Goal: Download file/media

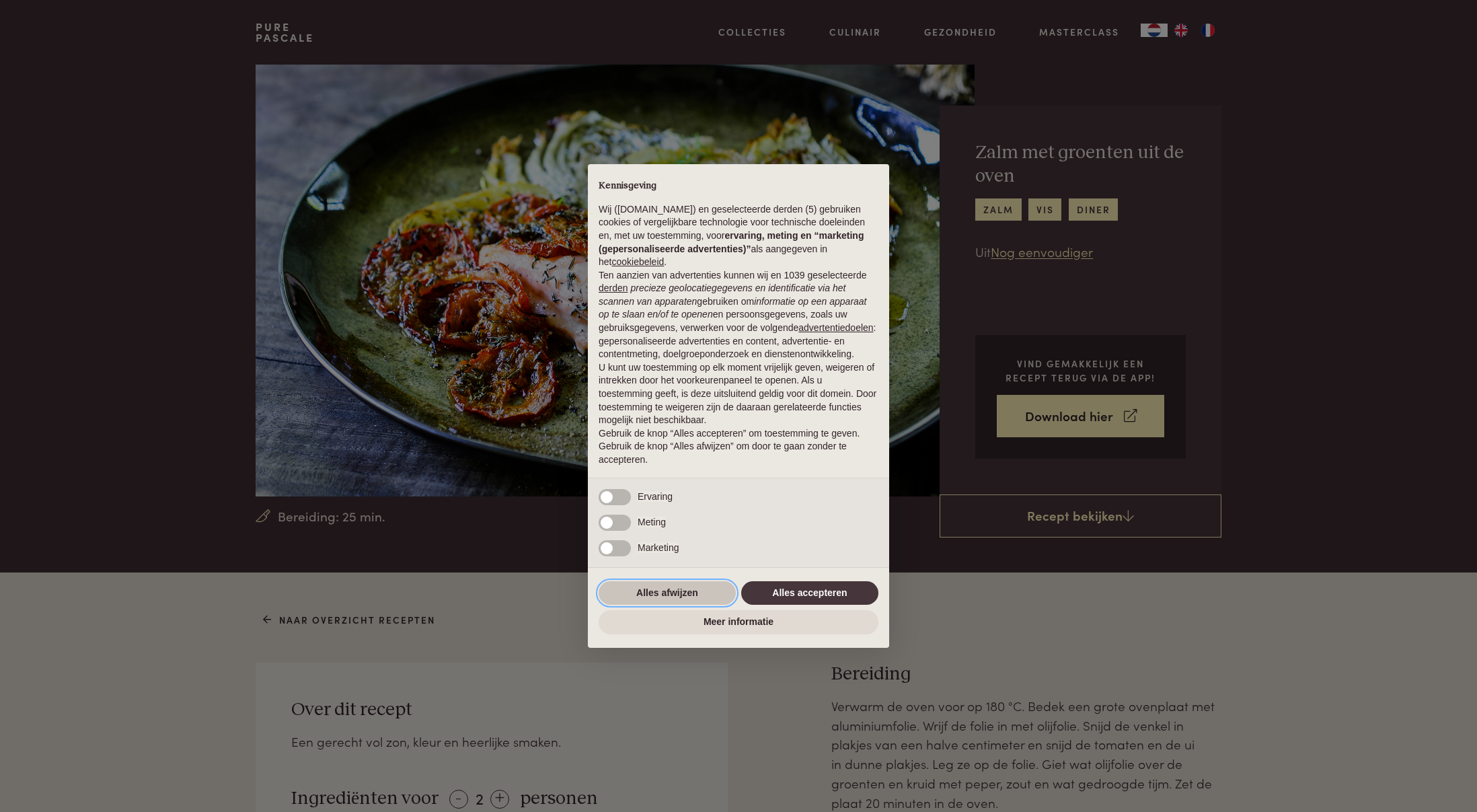
click at [666, 598] on button "Alles afwijzen" at bounding box center [666, 593] width 137 height 25
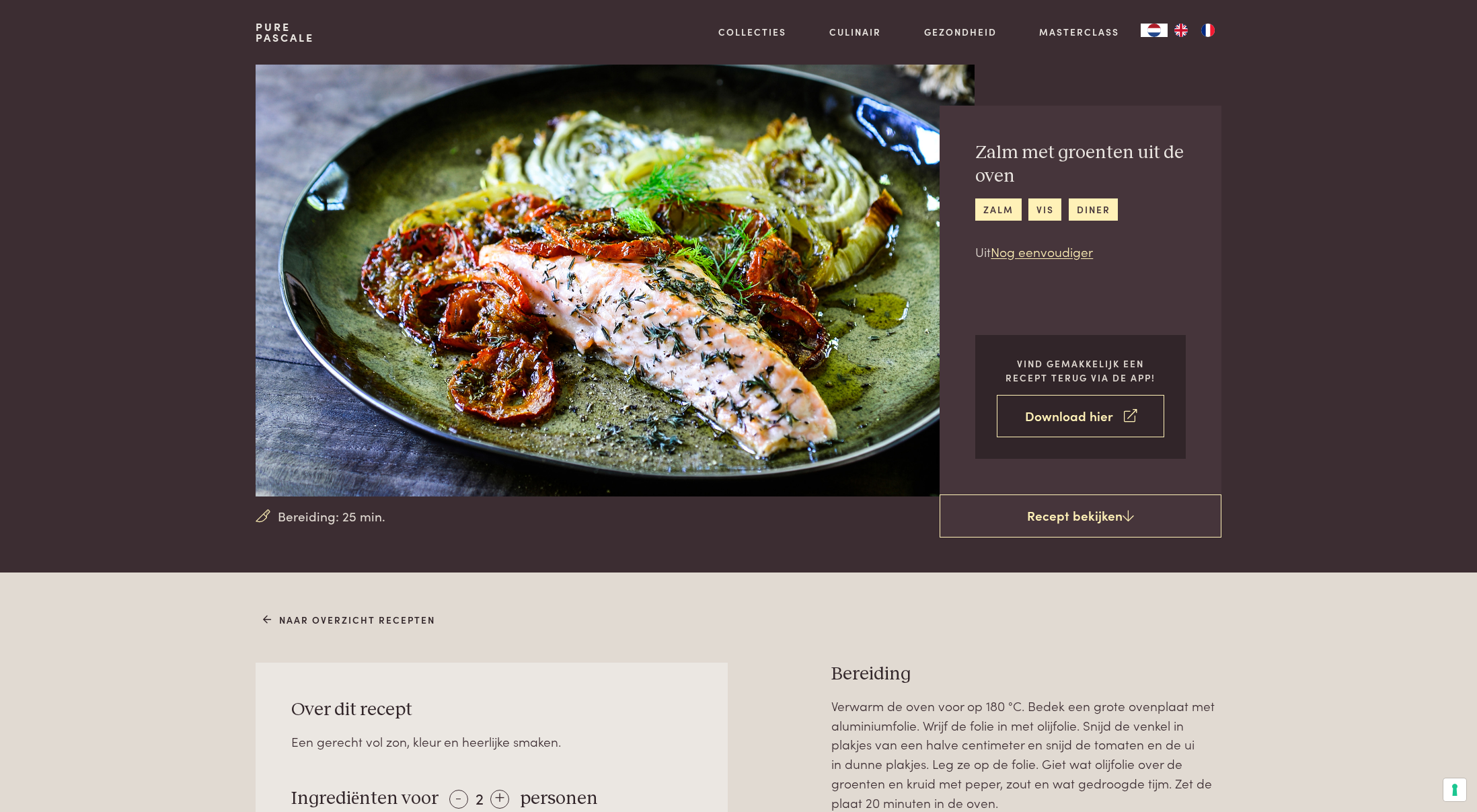
click at [1073, 407] on link "Download hier" at bounding box center [1080, 415] width 168 height 42
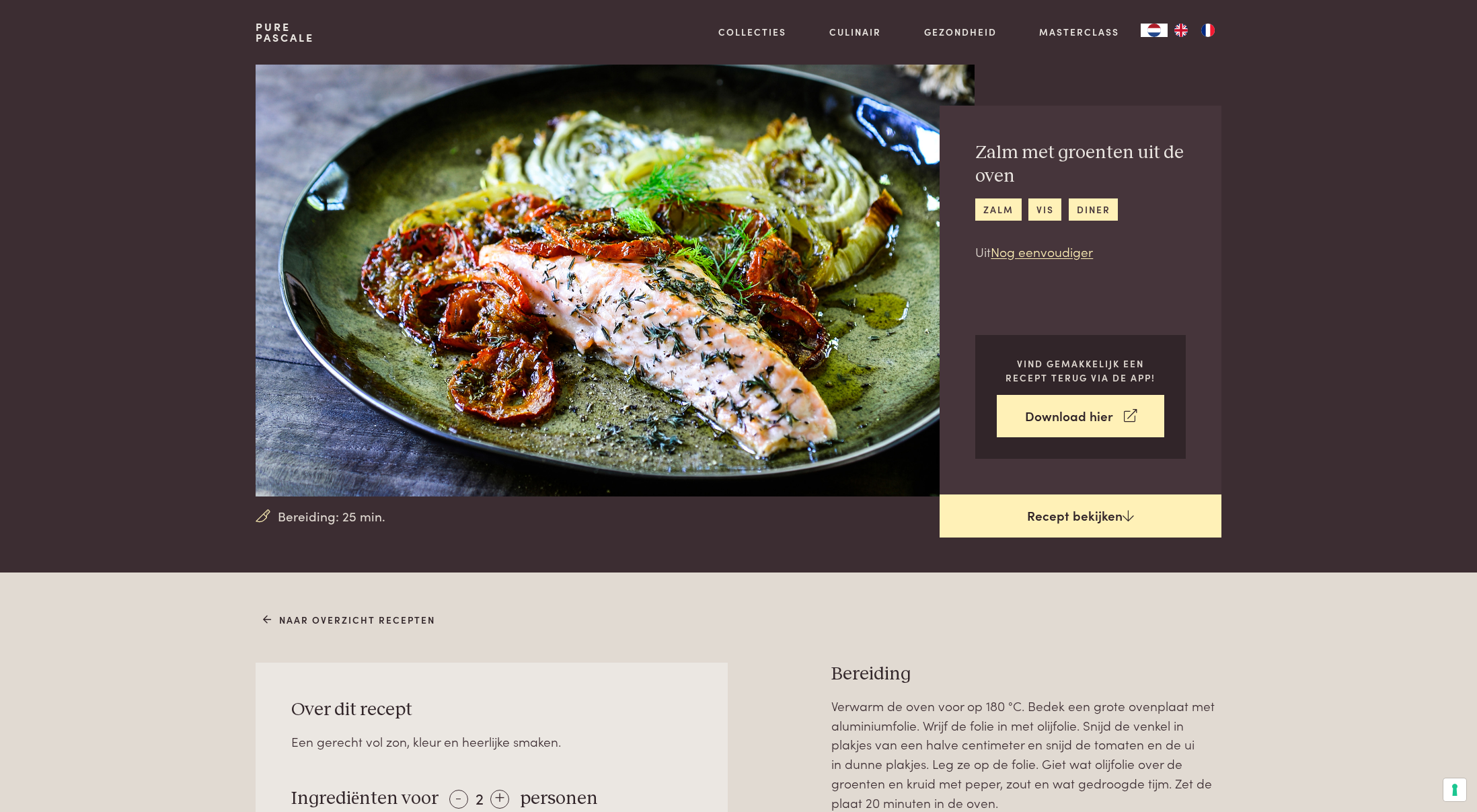
click at [1056, 515] on link "Recept bekijken" at bounding box center [1080, 516] width 282 height 43
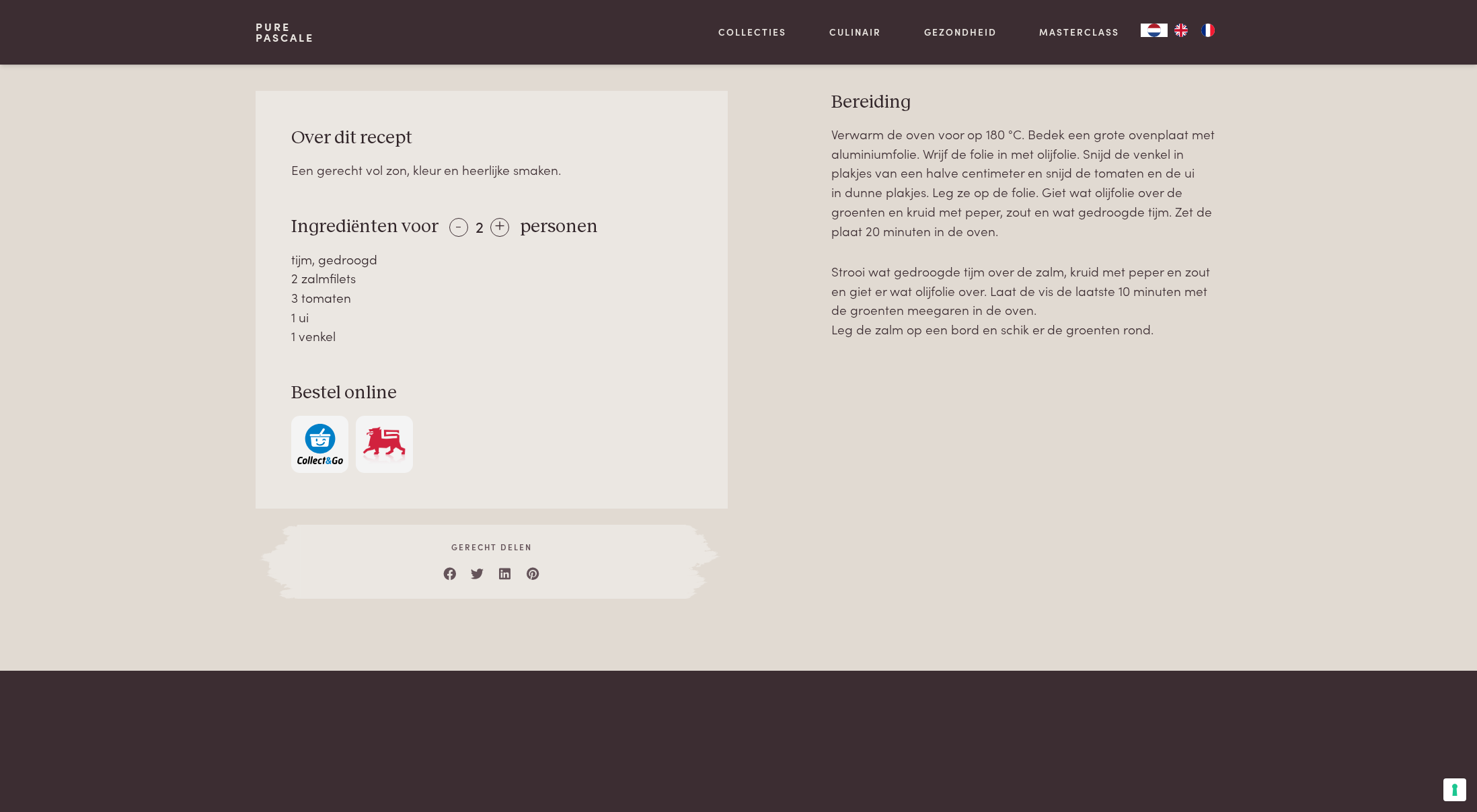
scroll to position [572, 0]
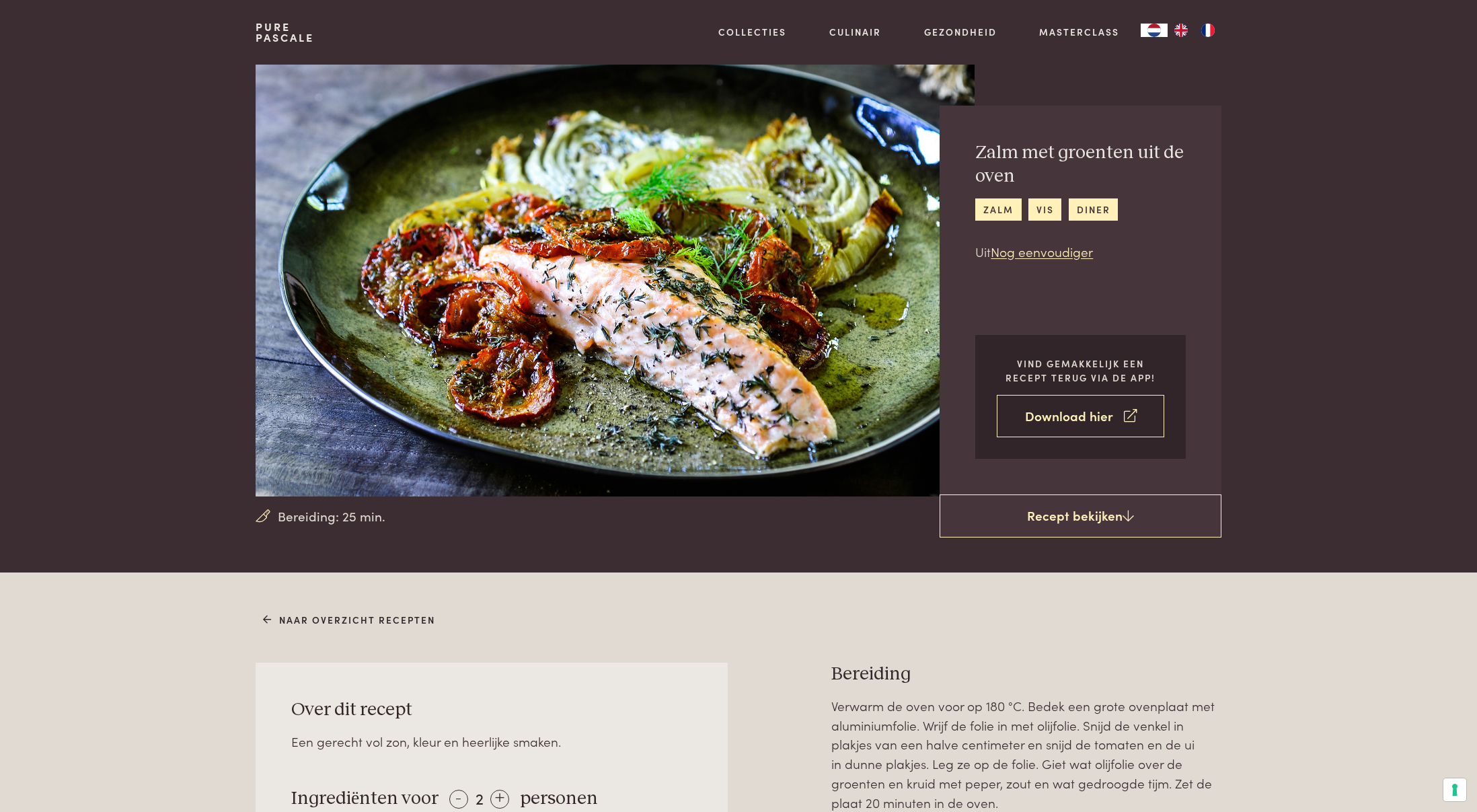
click at [1047, 421] on link "Download hier" at bounding box center [1080, 415] width 168 height 42
